Goal: Find specific page/section: Find specific page/section

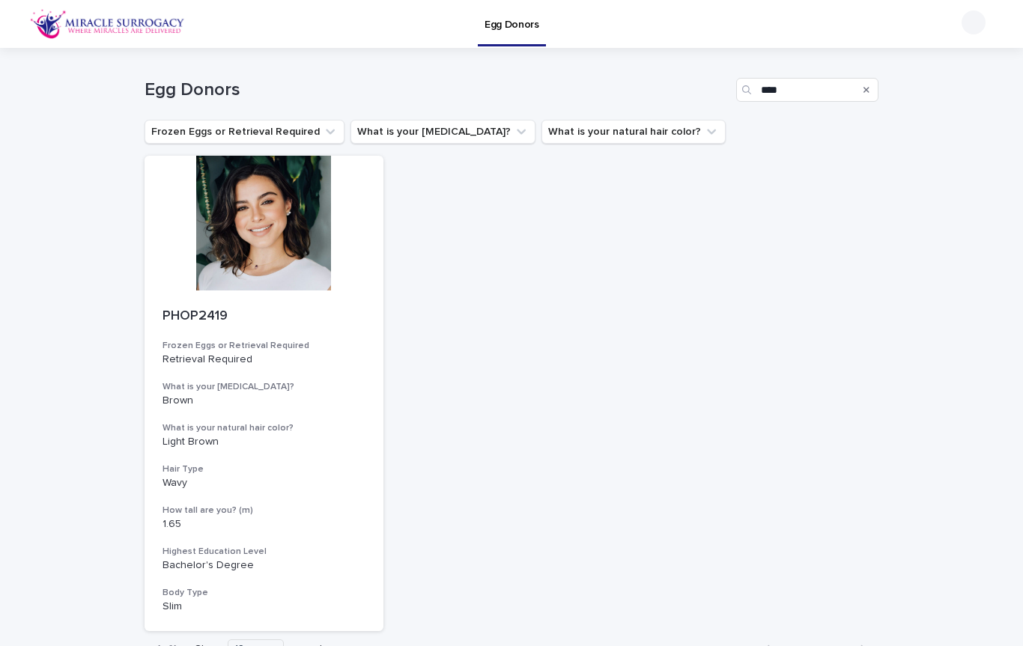
click at [865, 94] on icon "Search" at bounding box center [867, 89] width 6 height 9
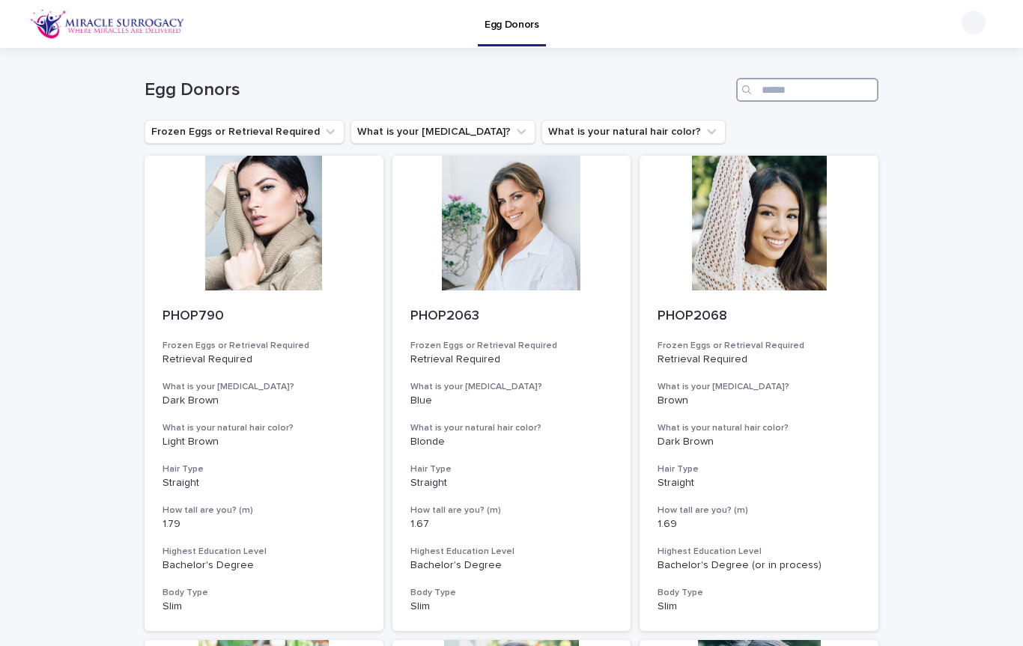
click at [816, 91] on input "Search" at bounding box center [807, 90] width 142 height 24
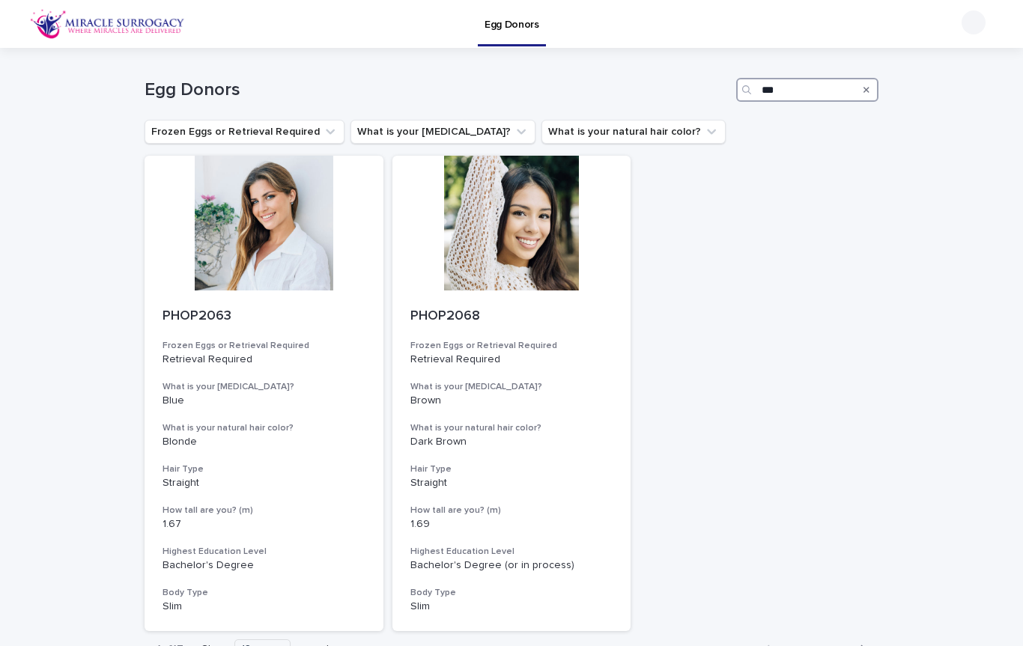
type input "****"
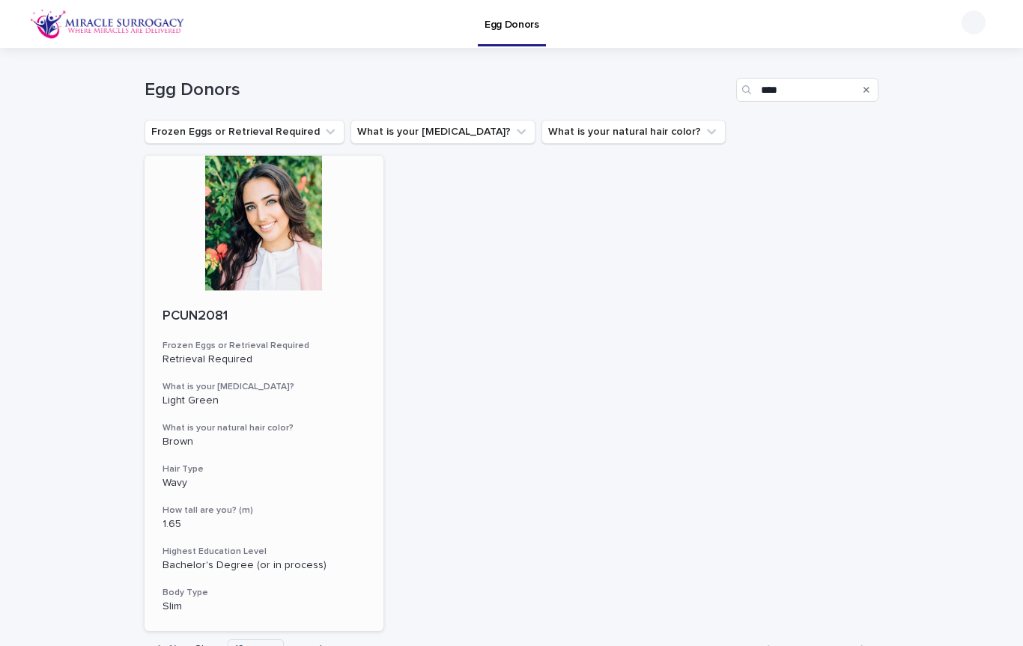
click at [262, 243] on div at bounding box center [264, 223] width 239 height 135
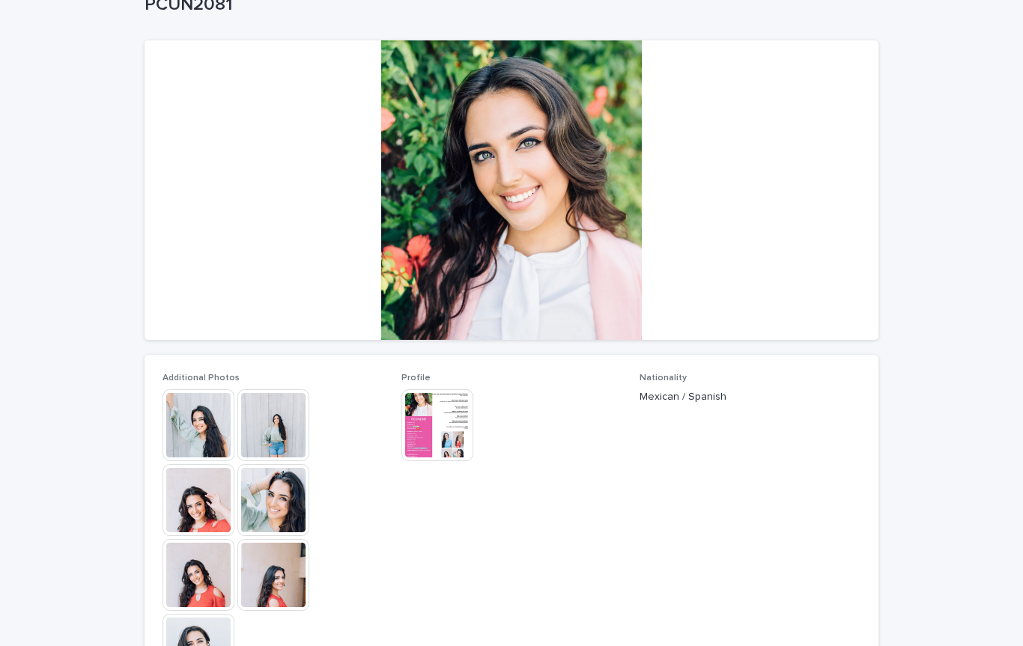
scroll to position [102, 0]
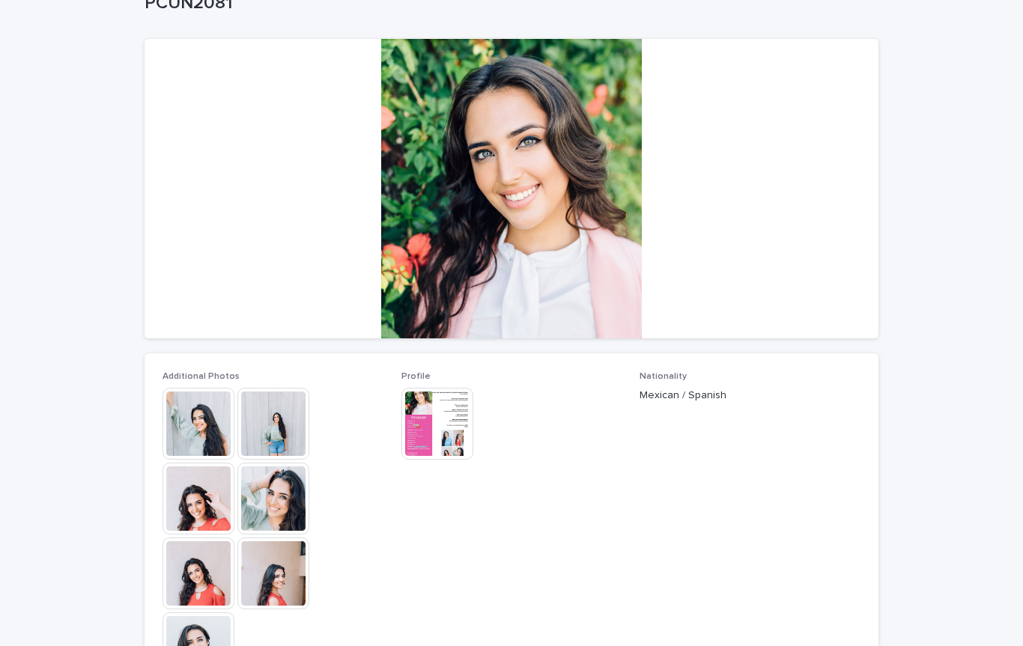
click at [192, 425] on img at bounding box center [199, 424] width 72 height 72
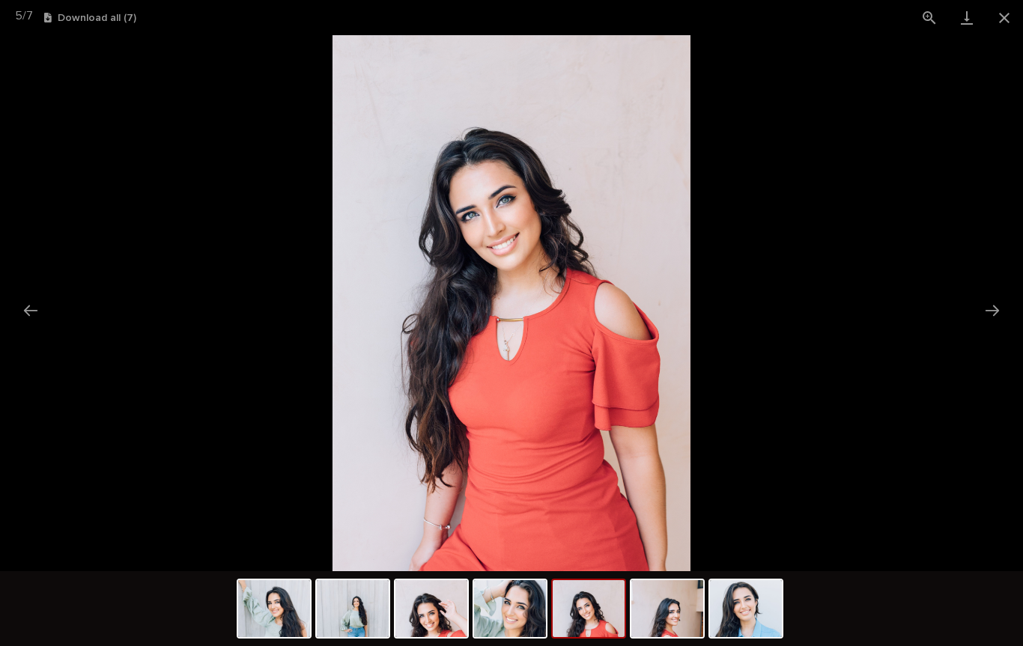
scroll to position [0, 0]
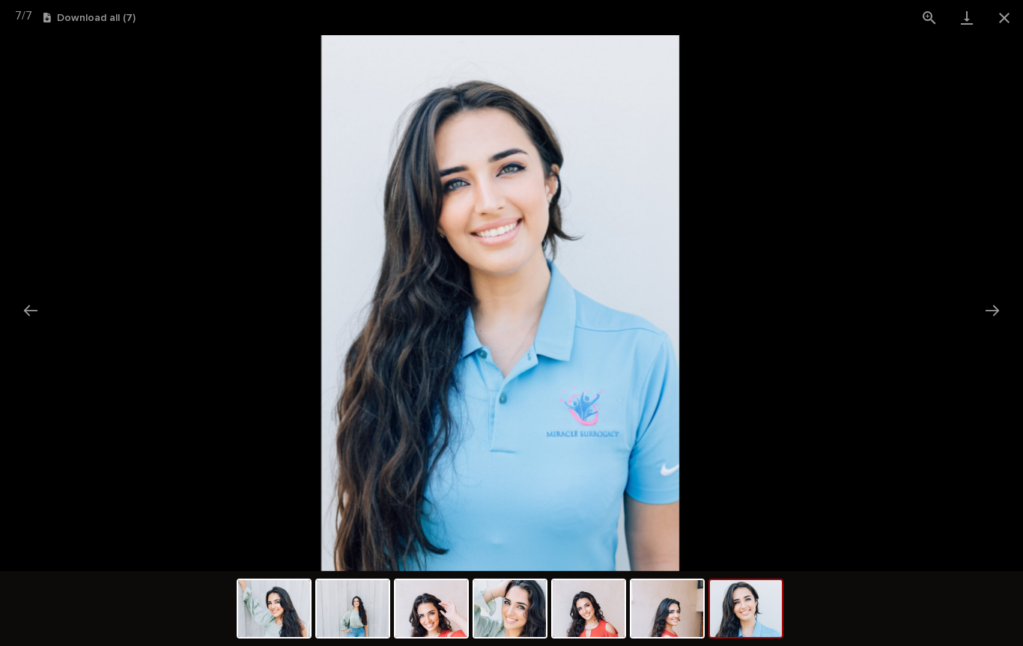
click at [484, 286] on img at bounding box center [499, 303] width 357 height 536
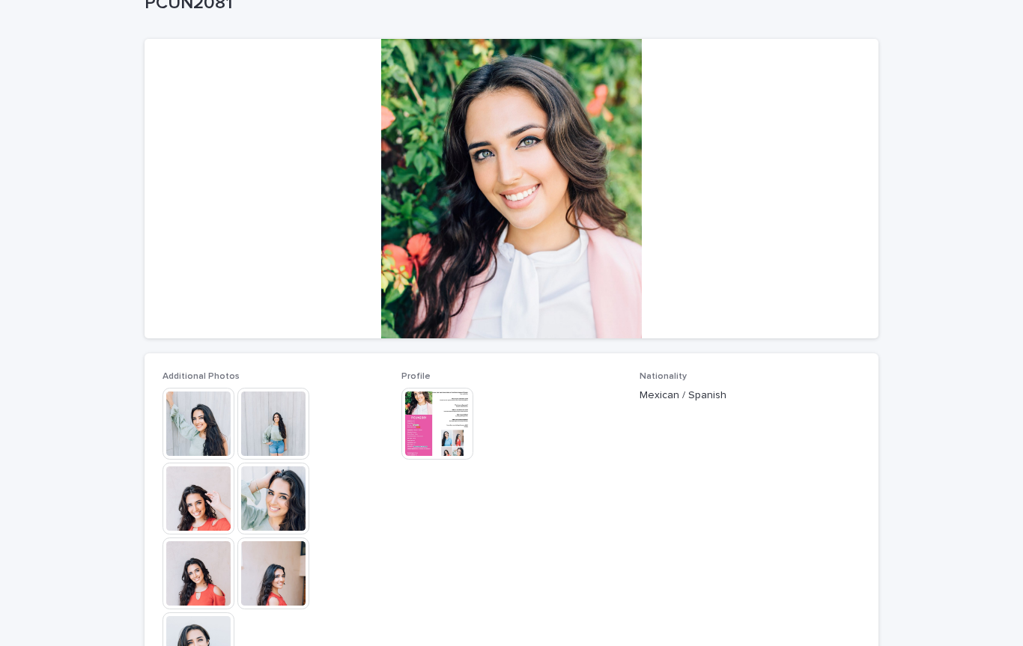
click at [434, 430] on img at bounding box center [437, 424] width 72 height 72
click at [425, 425] on img at bounding box center [437, 424] width 72 height 72
click at [426, 419] on img at bounding box center [437, 424] width 72 height 72
click at [198, 503] on img at bounding box center [199, 499] width 72 height 72
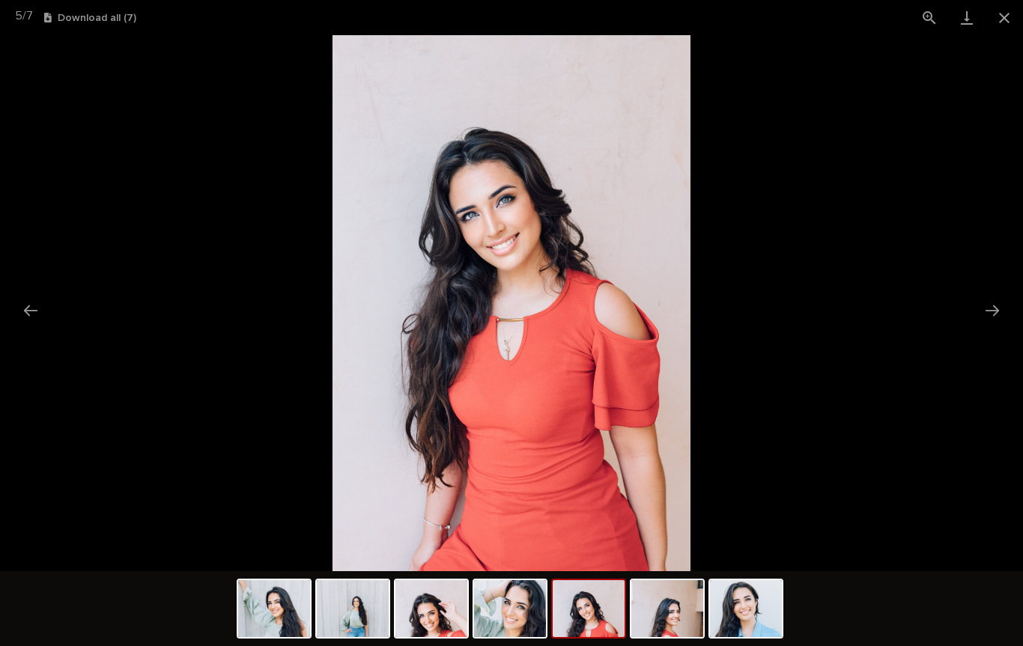
click at [577, 612] on img at bounding box center [589, 608] width 72 height 57
